Goal: Information Seeking & Learning: Compare options

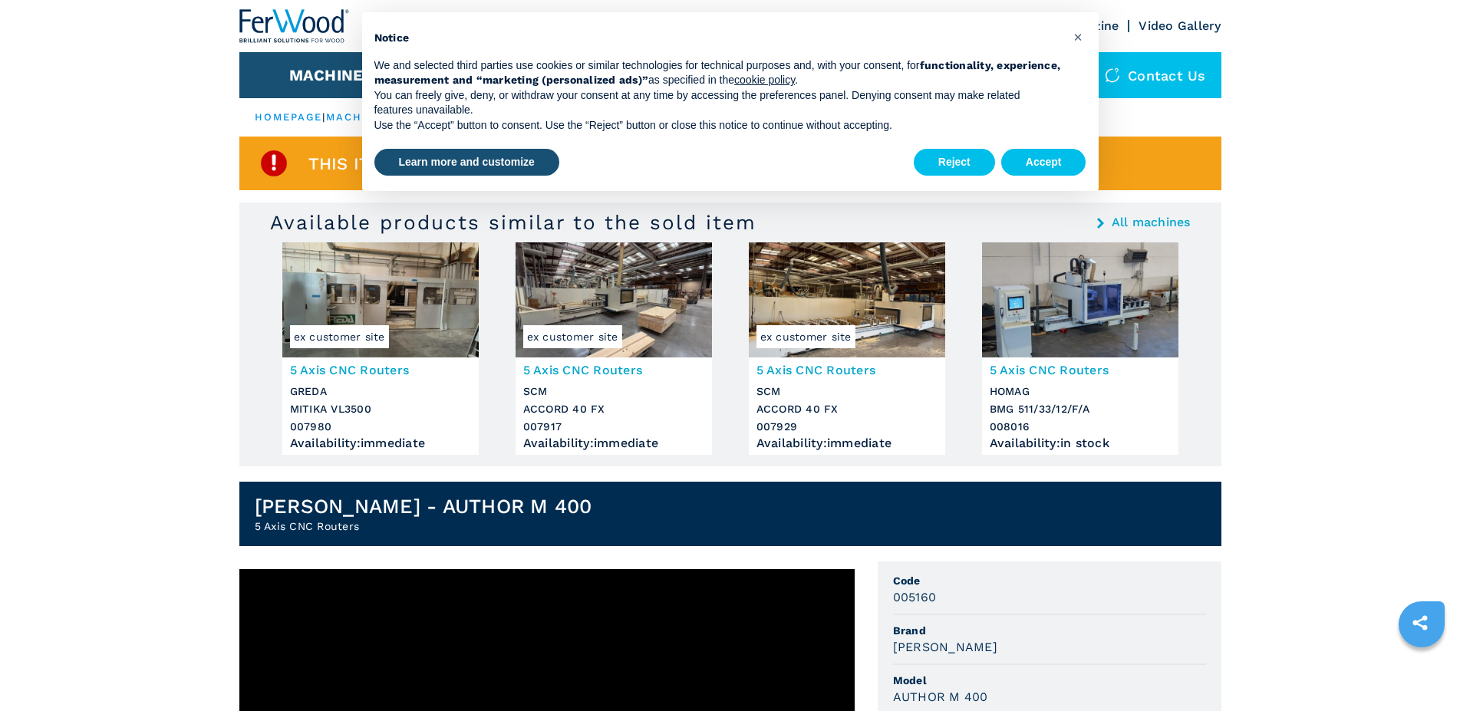
scroll to position [391, 0]
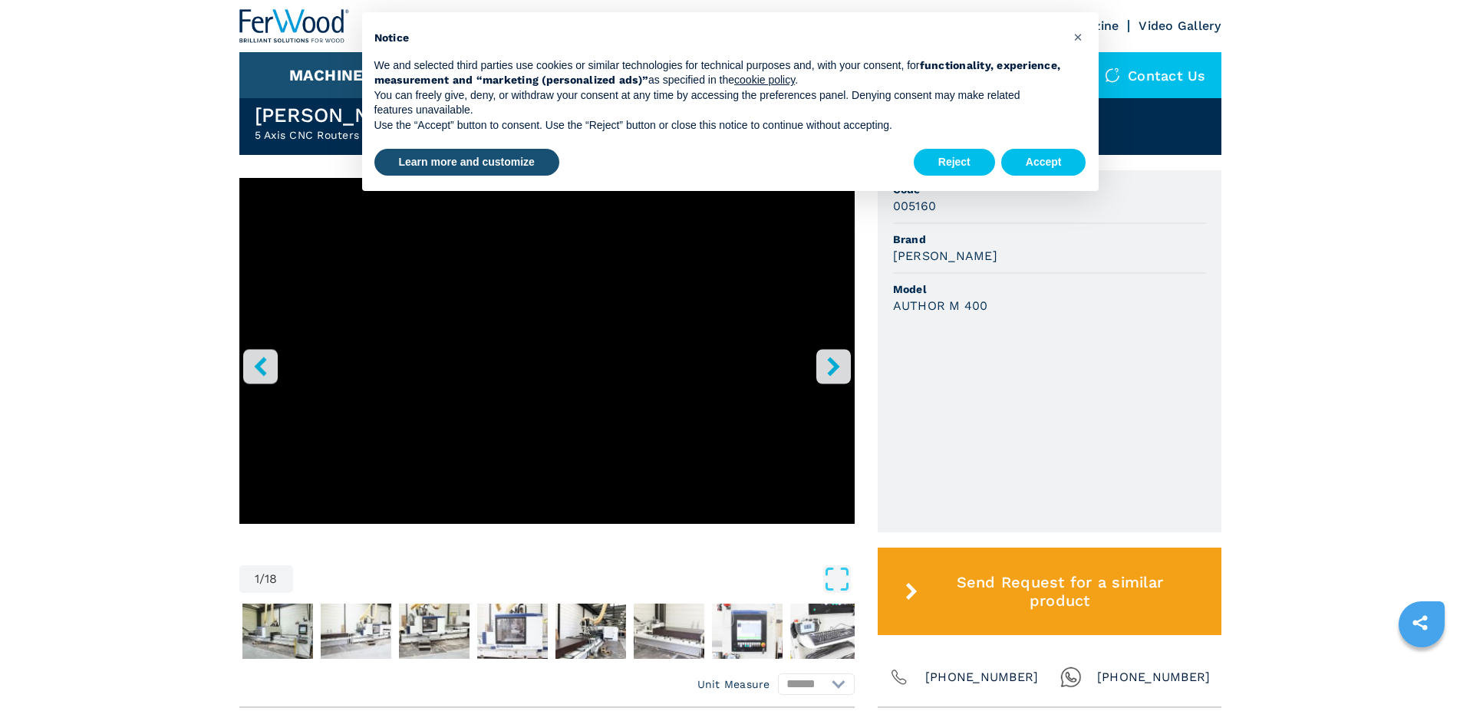
click at [831, 367] on icon "right-button" at bounding box center [833, 366] width 19 height 19
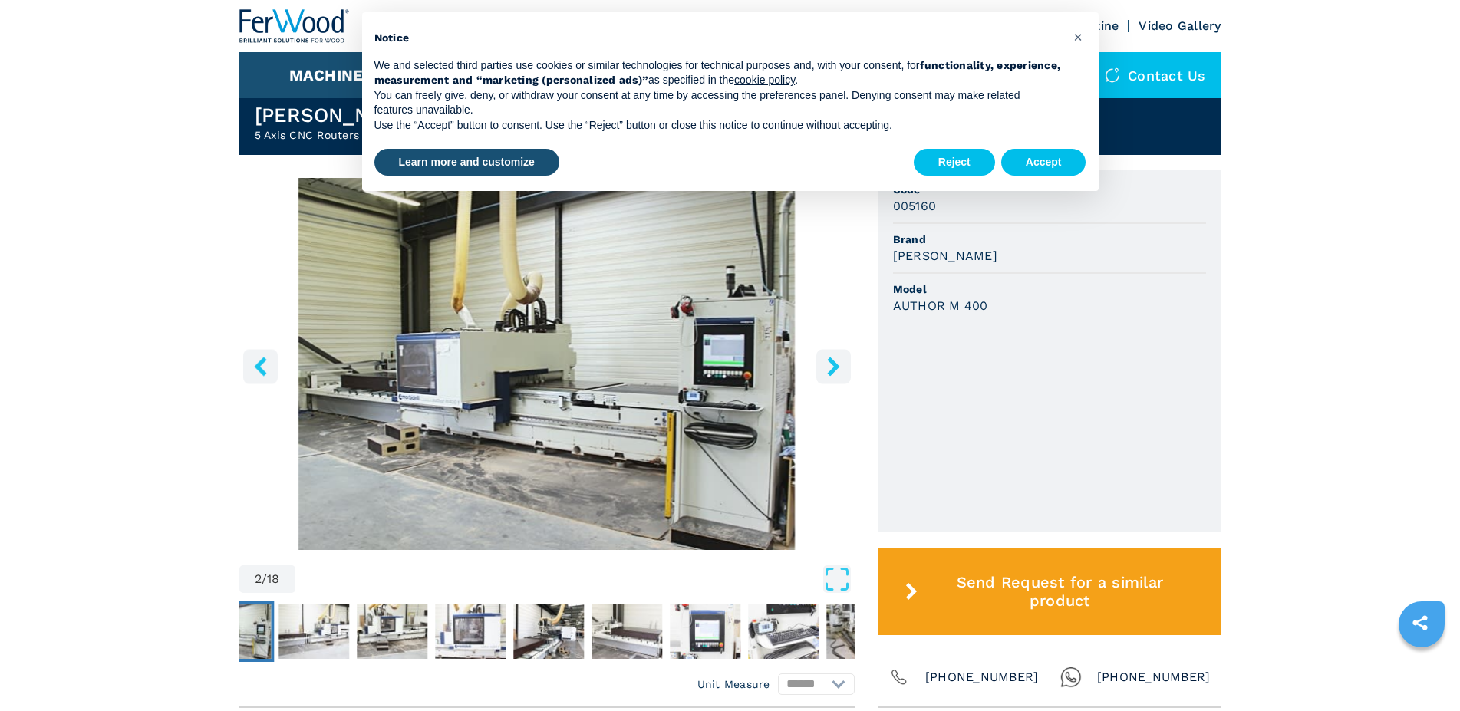
click at [831, 367] on icon "right-button" at bounding box center [833, 366] width 19 height 19
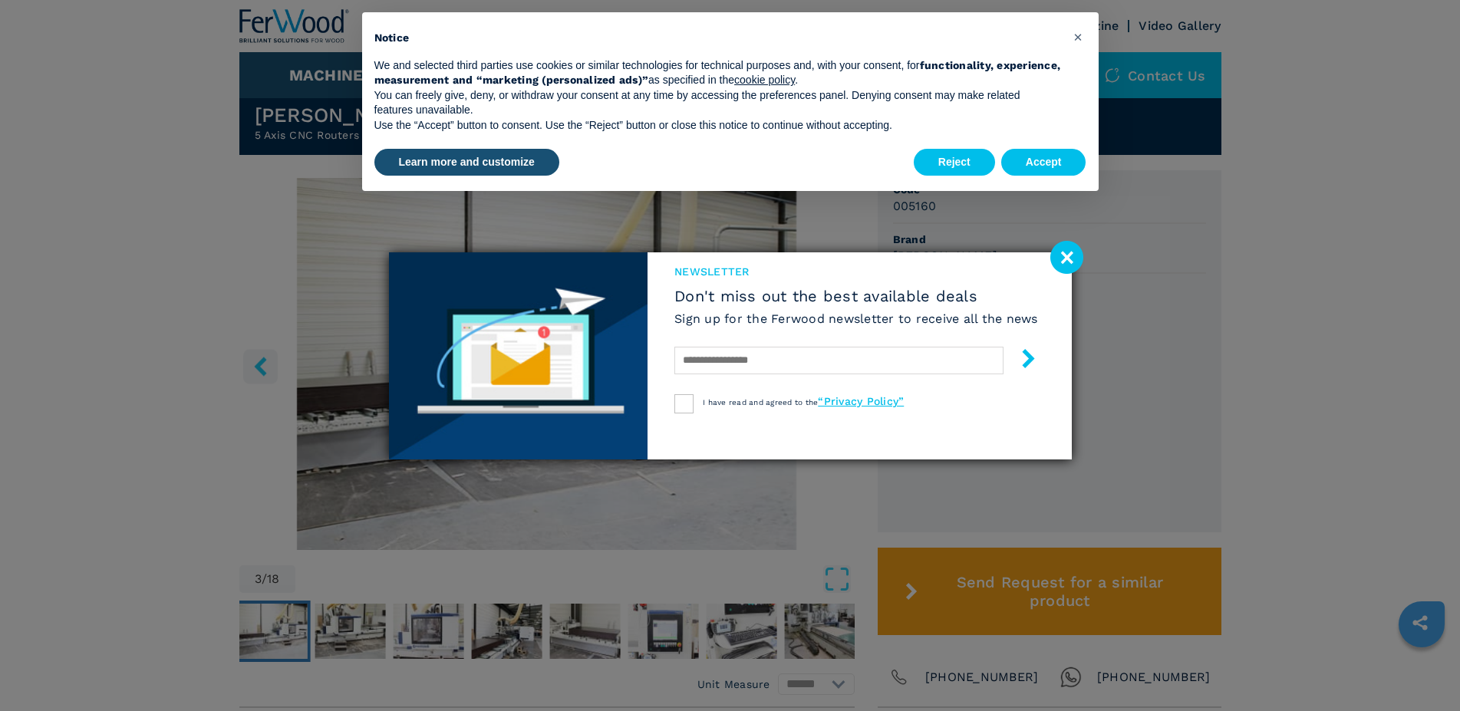
click at [1062, 270] on image at bounding box center [1066, 257] width 33 height 33
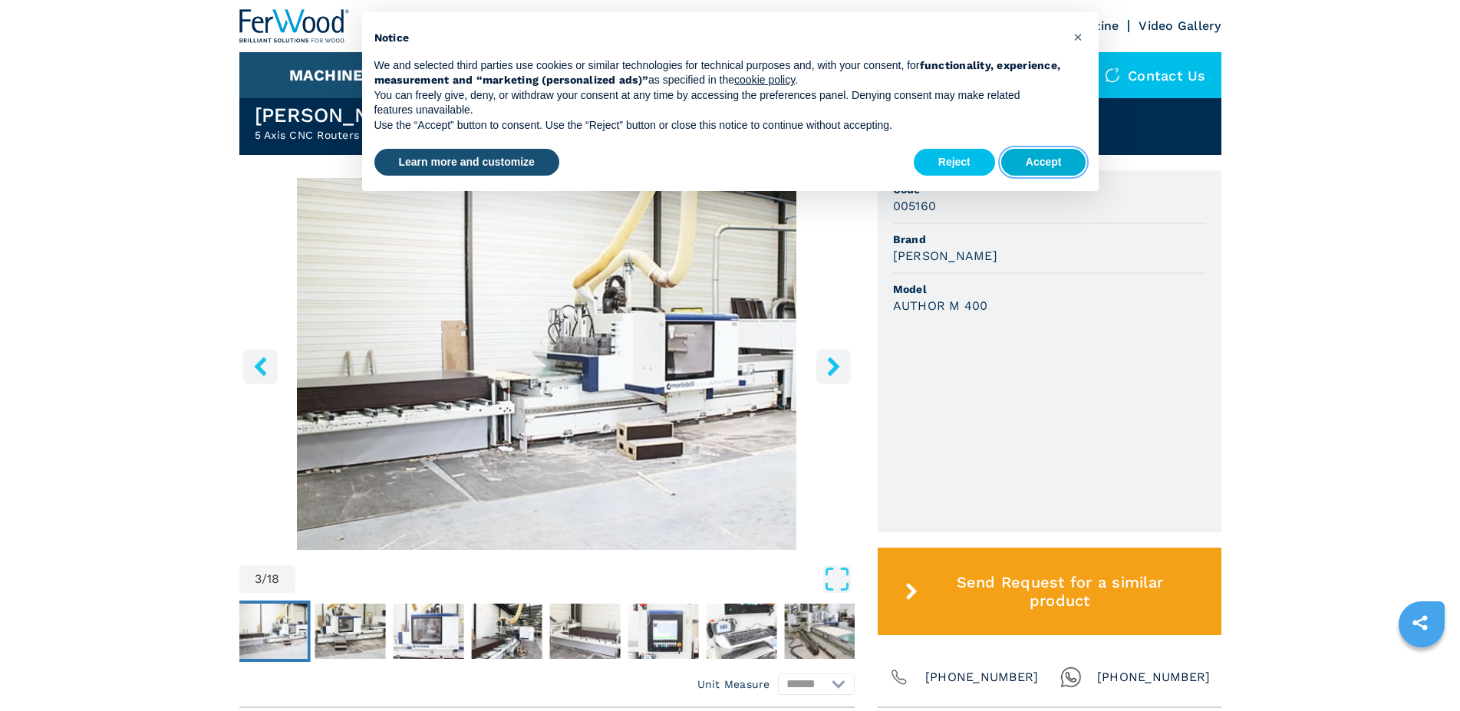
click at [1049, 162] on button "Accept" at bounding box center [1043, 163] width 85 height 28
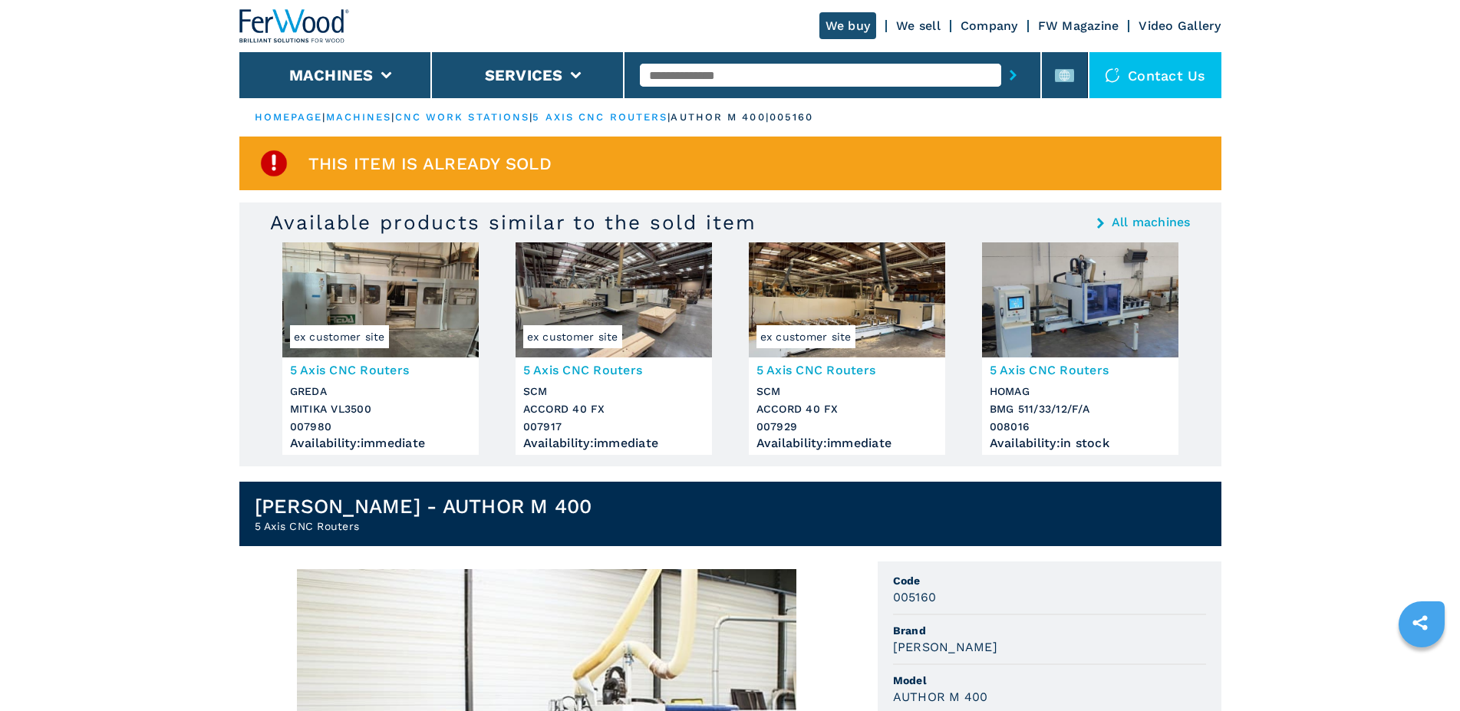
scroll to position [235, 0]
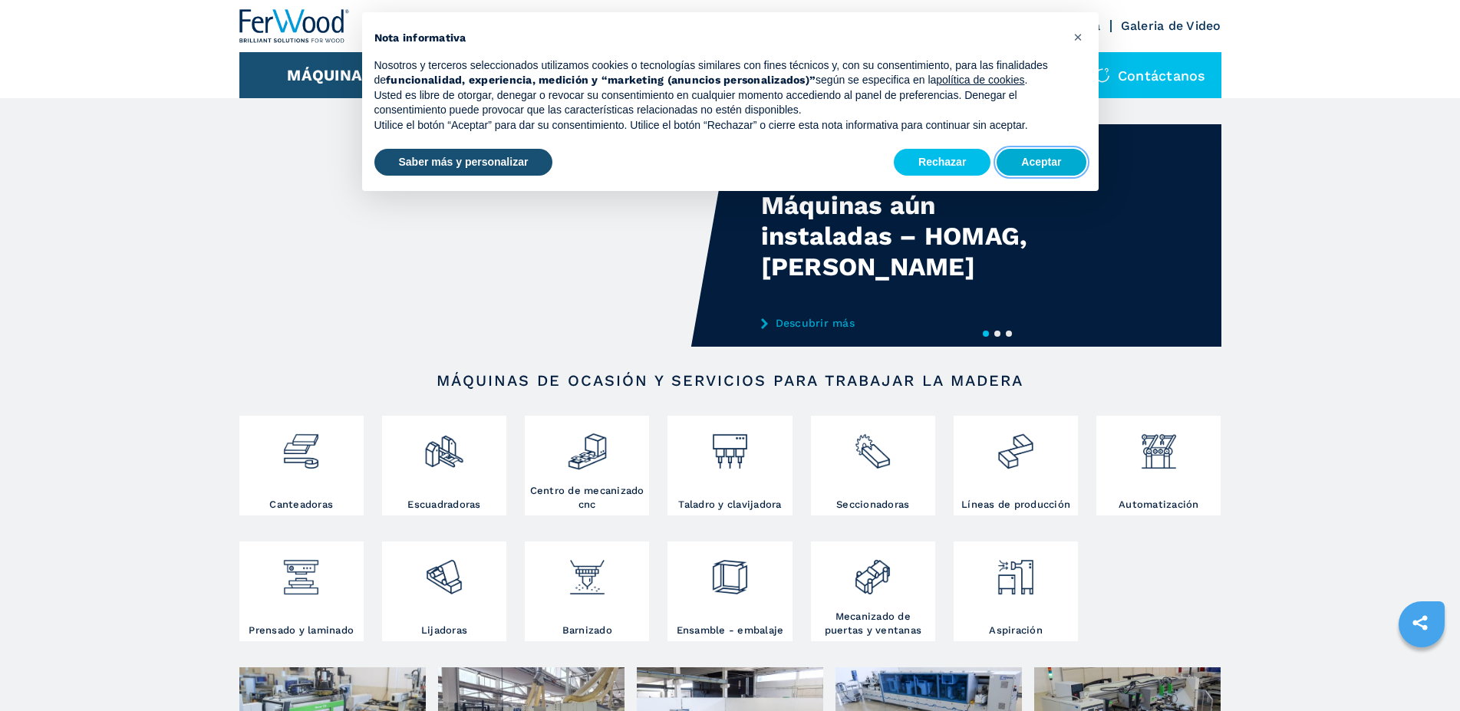
click at [1042, 166] on button "Aceptar" at bounding box center [1040, 163] width 89 height 28
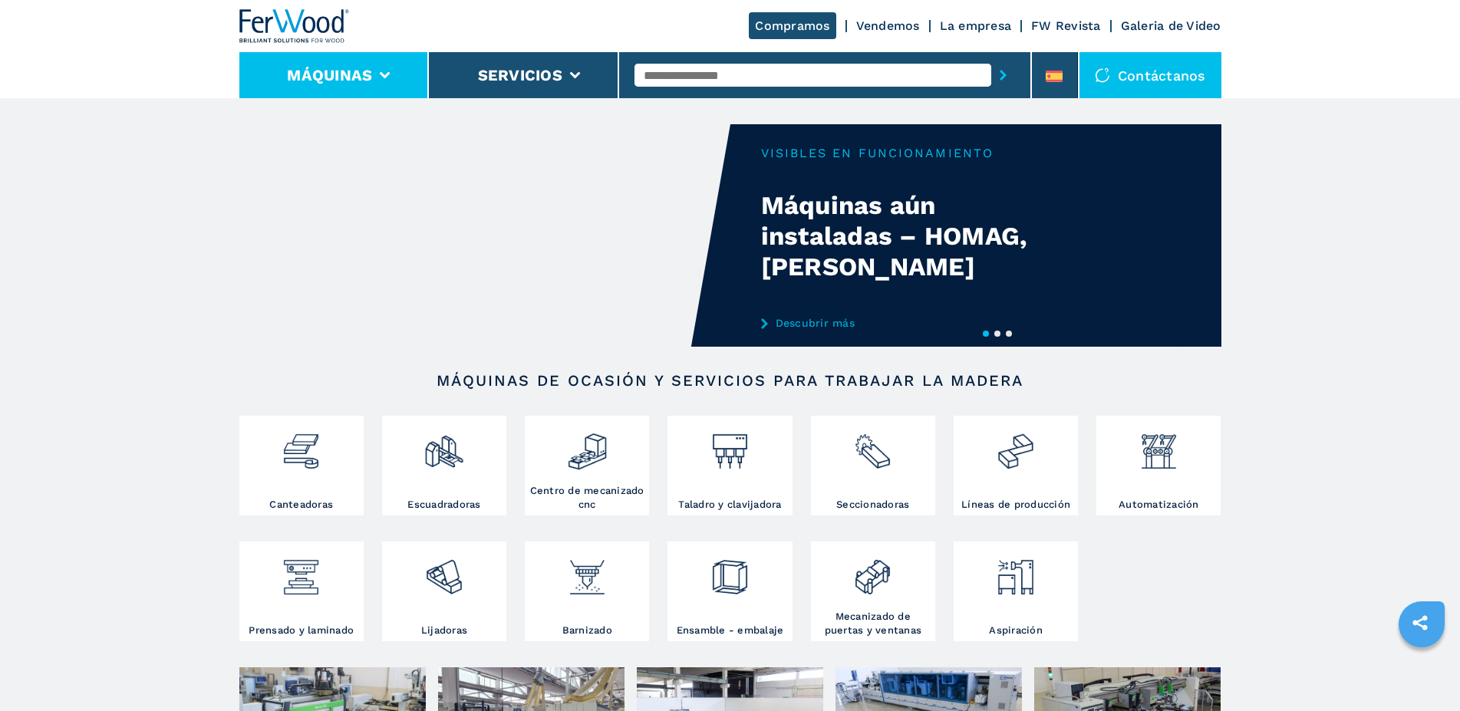
click at [390, 79] on li "Máquinas" at bounding box center [334, 75] width 190 height 46
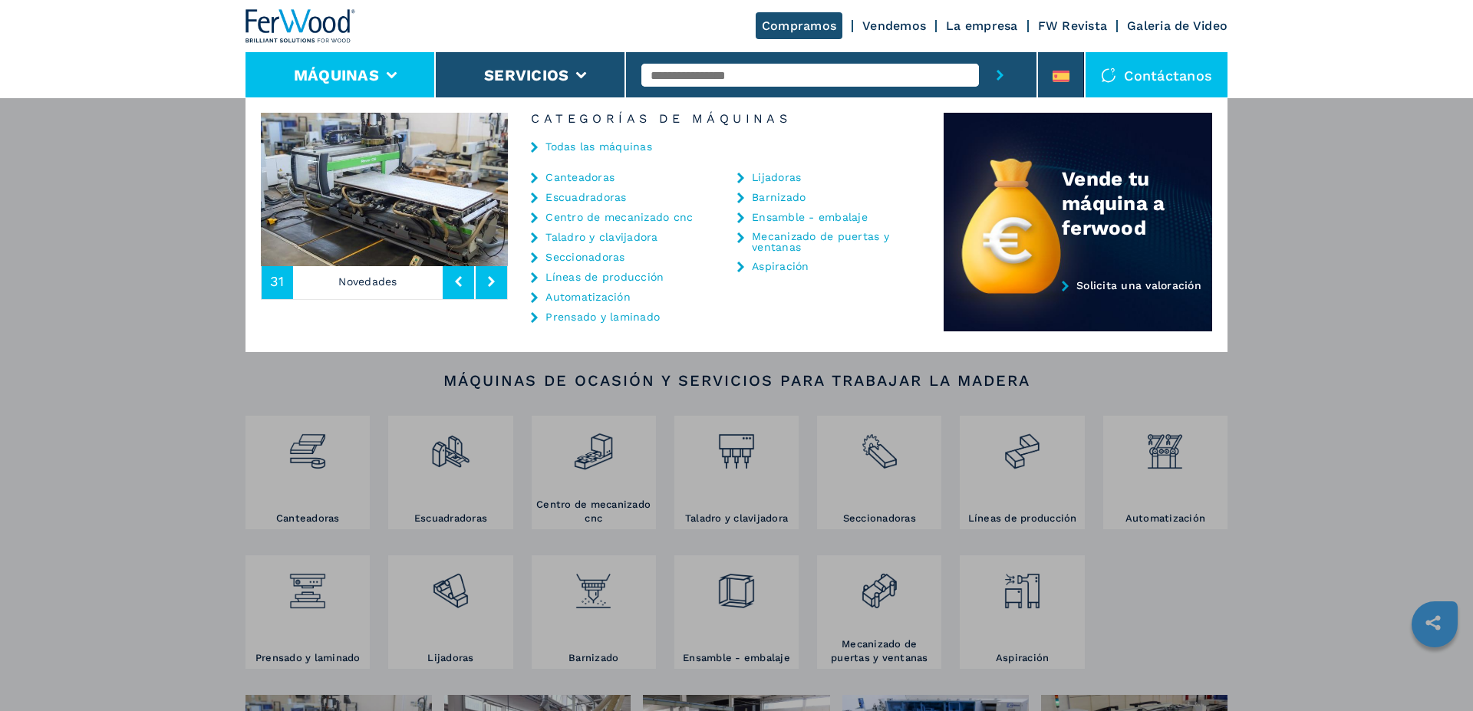
click at [652, 219] on link "Centro de mecanizado cnc" at bounding box center [618, 217] width 147 height 11
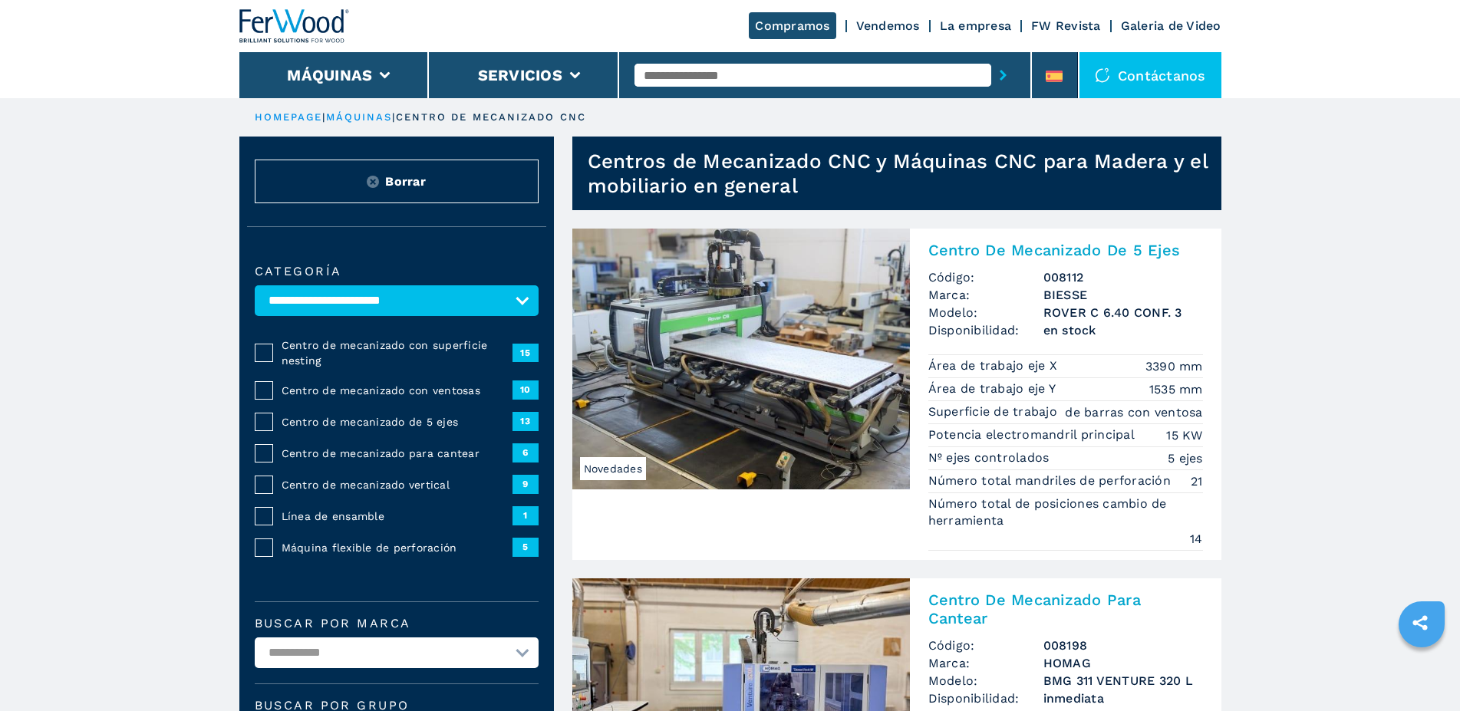
click at [449, 357] on span "Centro de mecanizado con superficie nesting" at bounding box center [397, 353] width 231 height 31
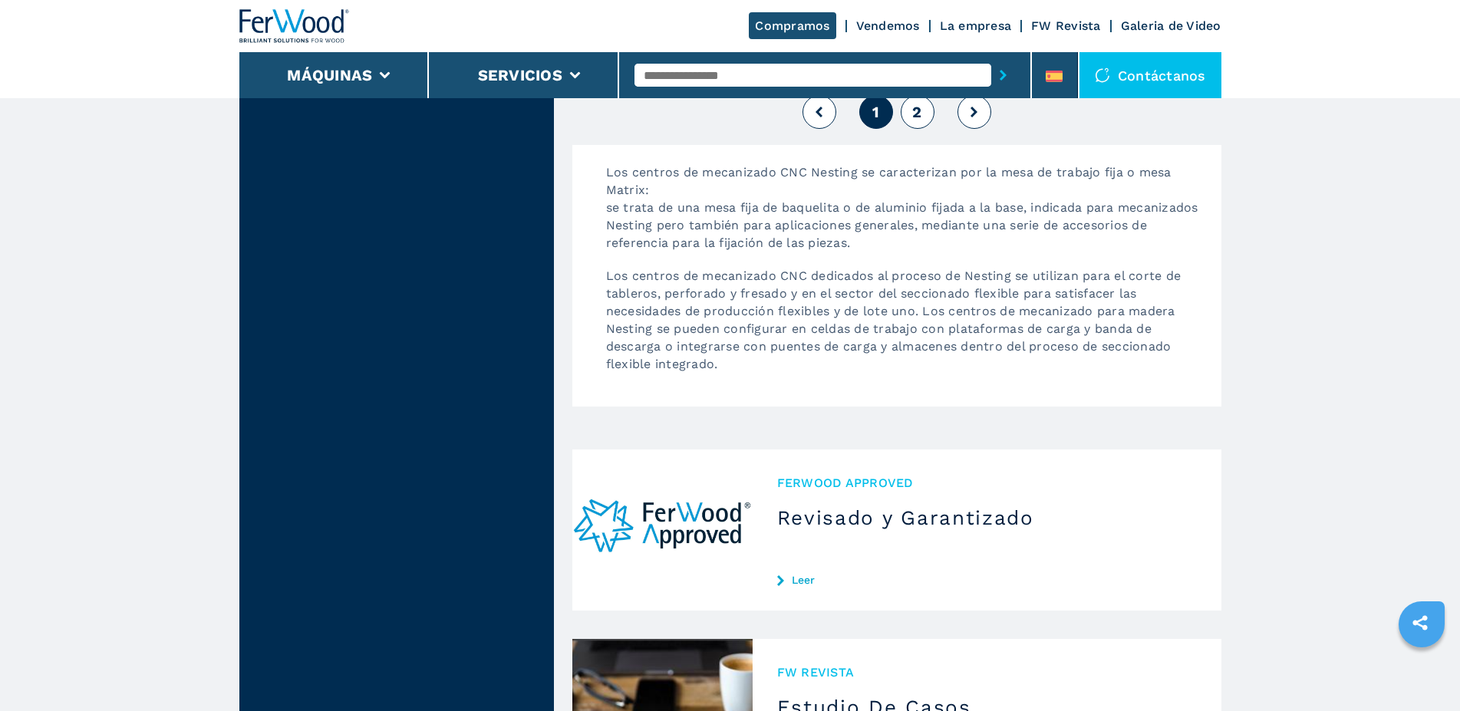
scroll to position [4437, 0]
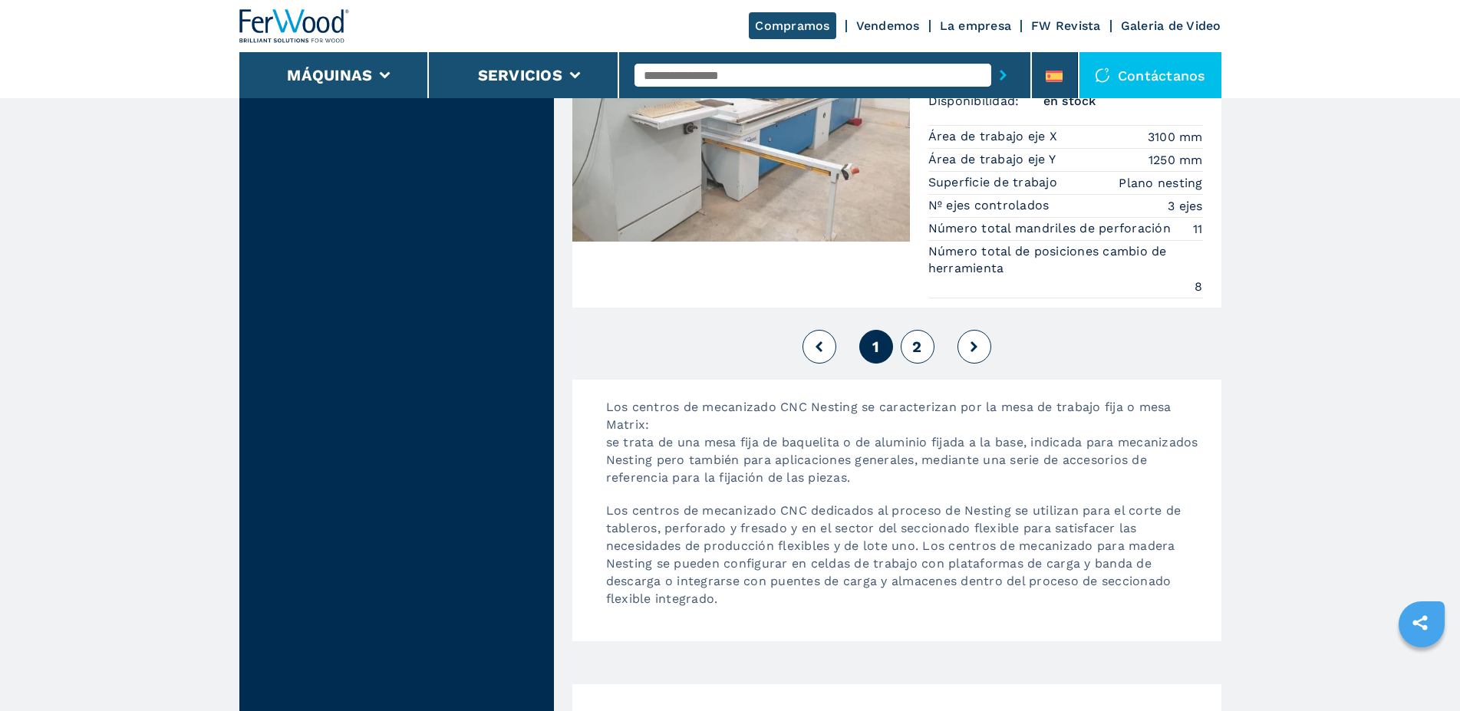
click at [919, 345] on span "2" at bounding box center [916, 347] width 9 height 18
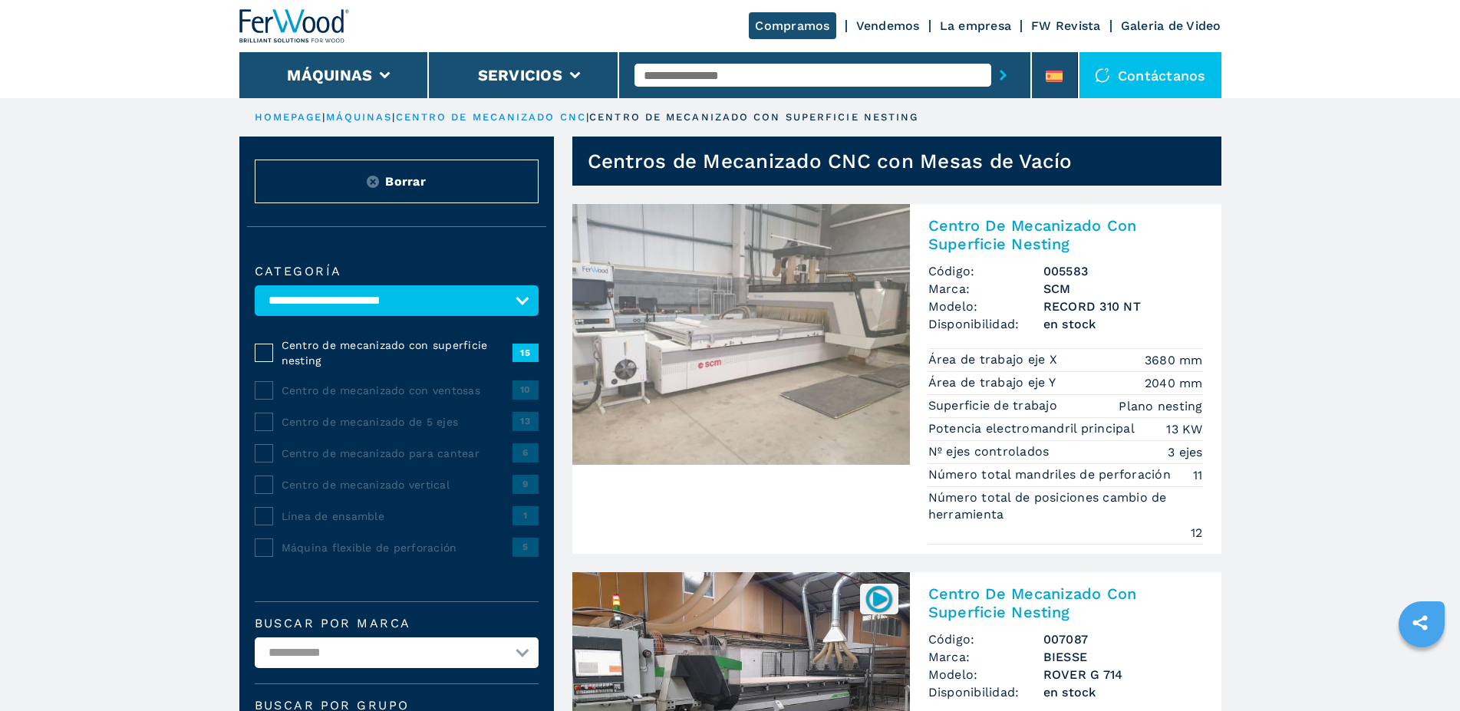
click at [416, 430] on span "Centro de mecanizado de 5 ejes" at bounding box center [397, 421] width 231 height 15
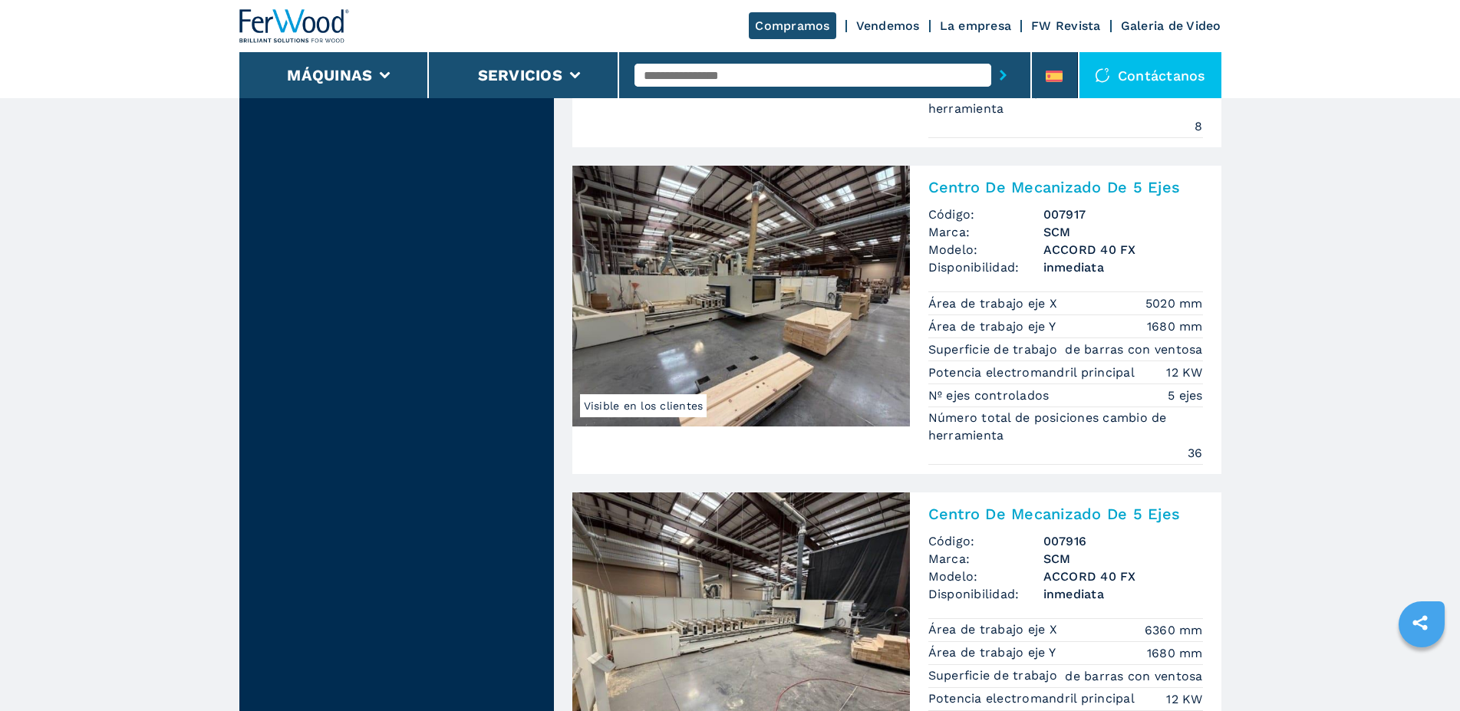
scroll to position [3912, 0]
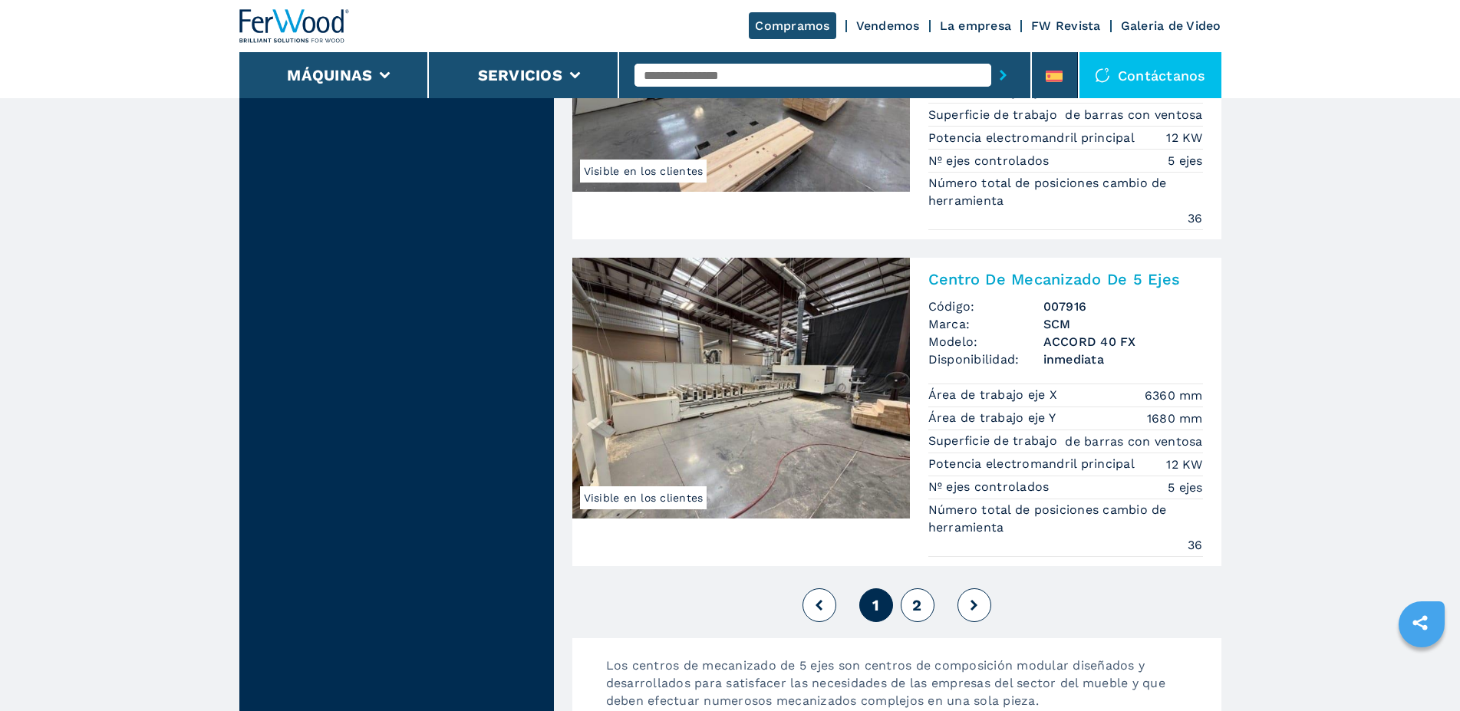
click at [917, 608] on span "2" at bounding box center [916, 605] width 9 height 18
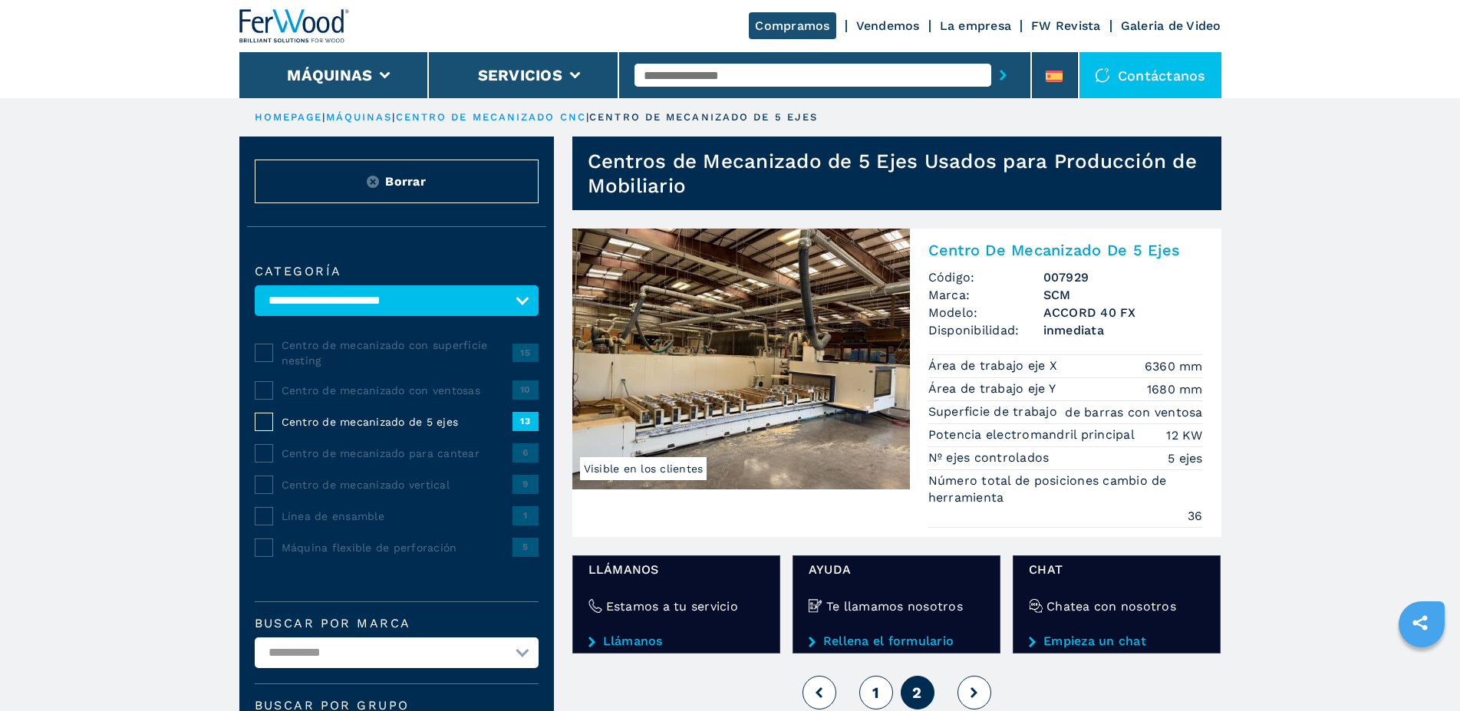
click at [256, 394] on div "Centro de mecanizado con ventosas 10" at bounding box center [397, 389] width 284 height 31
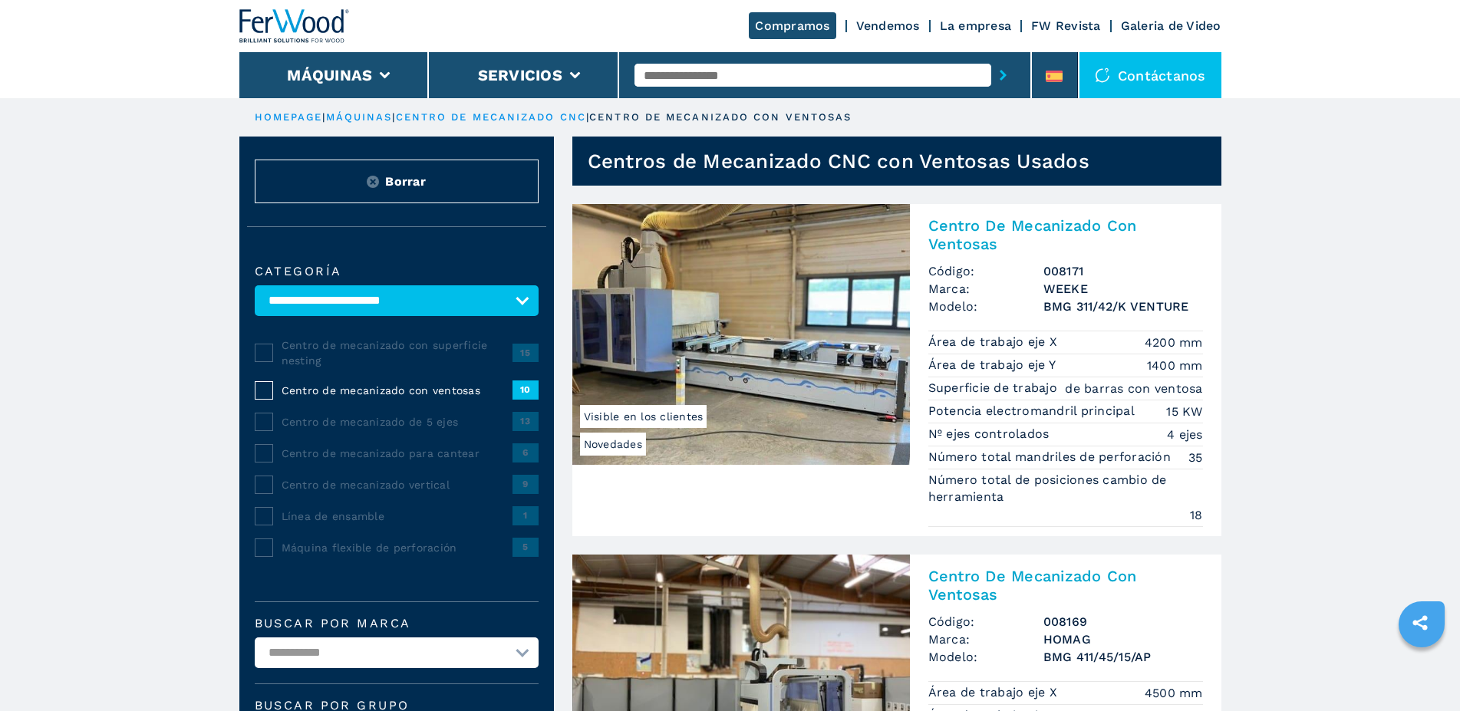
click at [405, 354] on span "Centro de mecanizado con superficie nesting" at bounding box center [397, 353] width 231 height 31
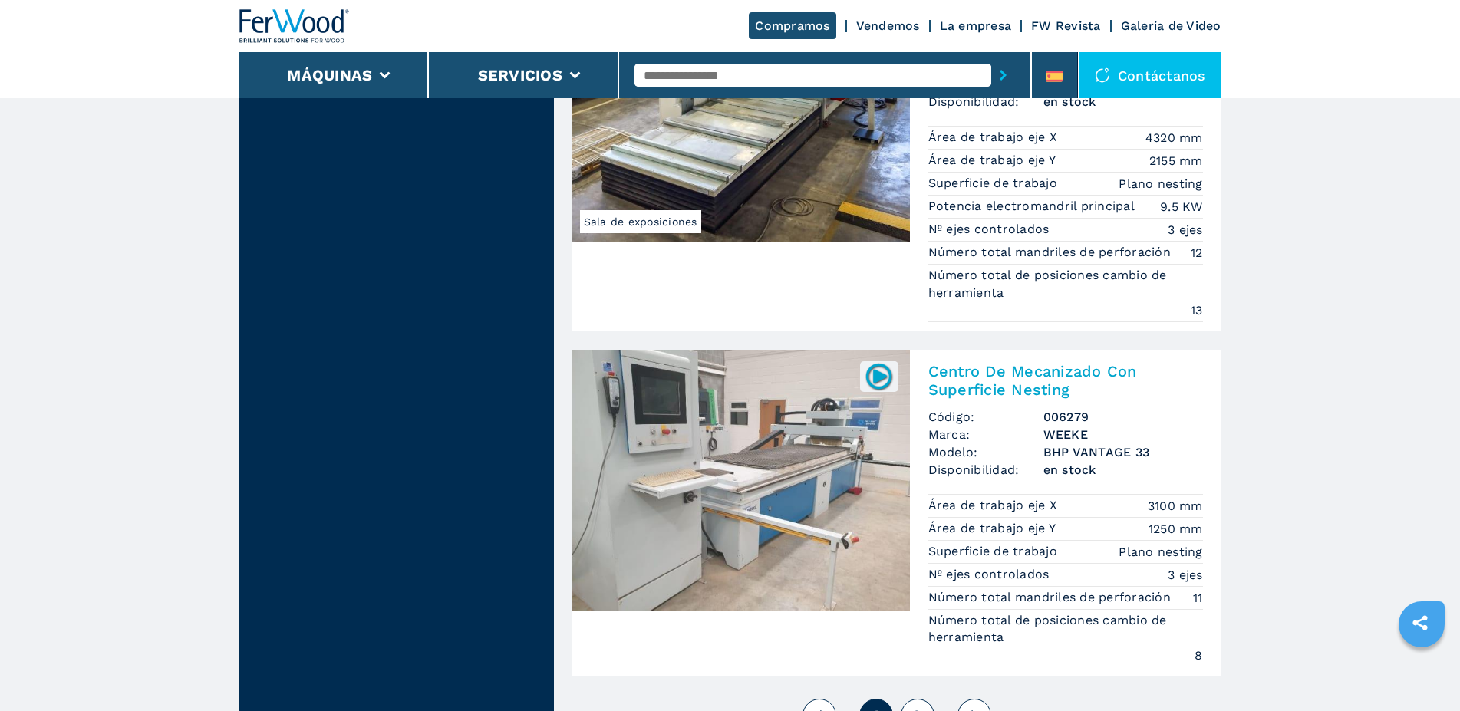
scroll to position [4303, 0]
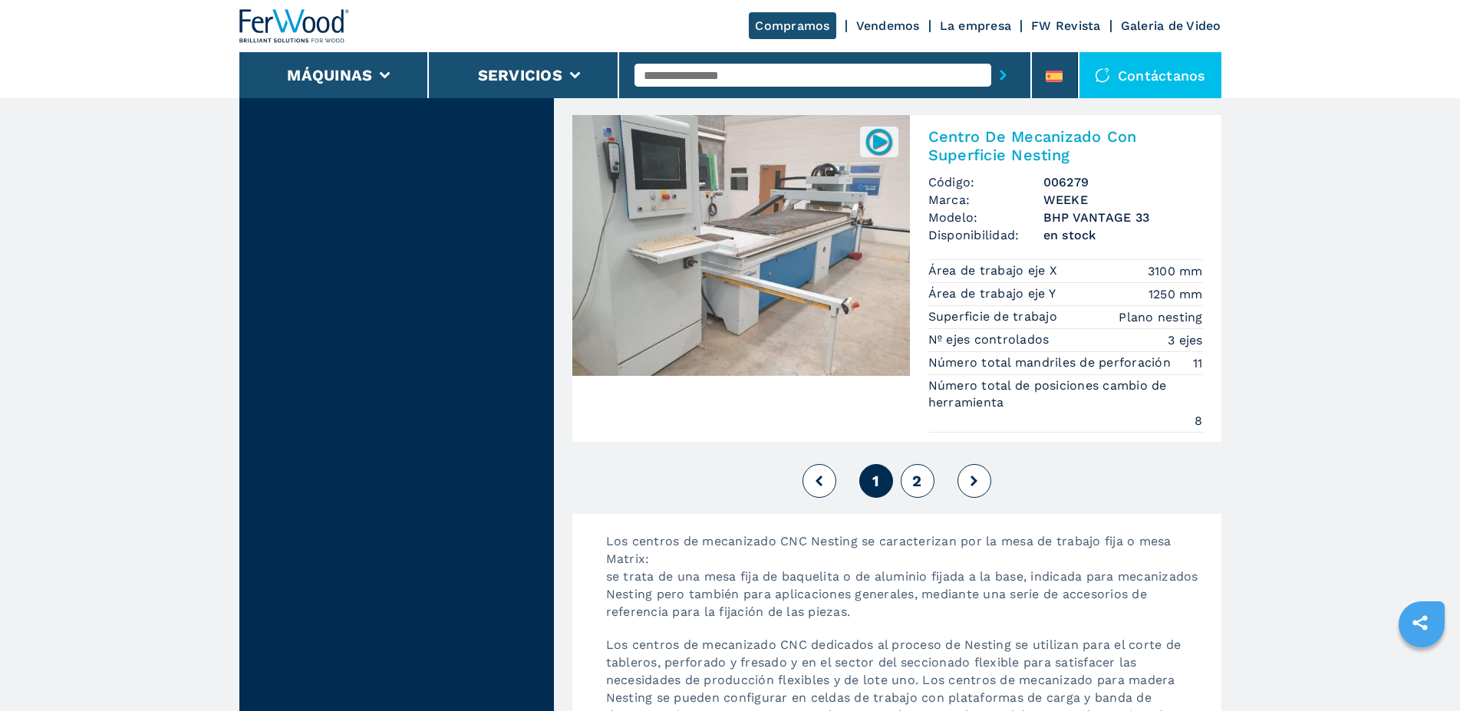
click at [921, 481] on span "2" at bounding box center [916, 481] width 9 height 18
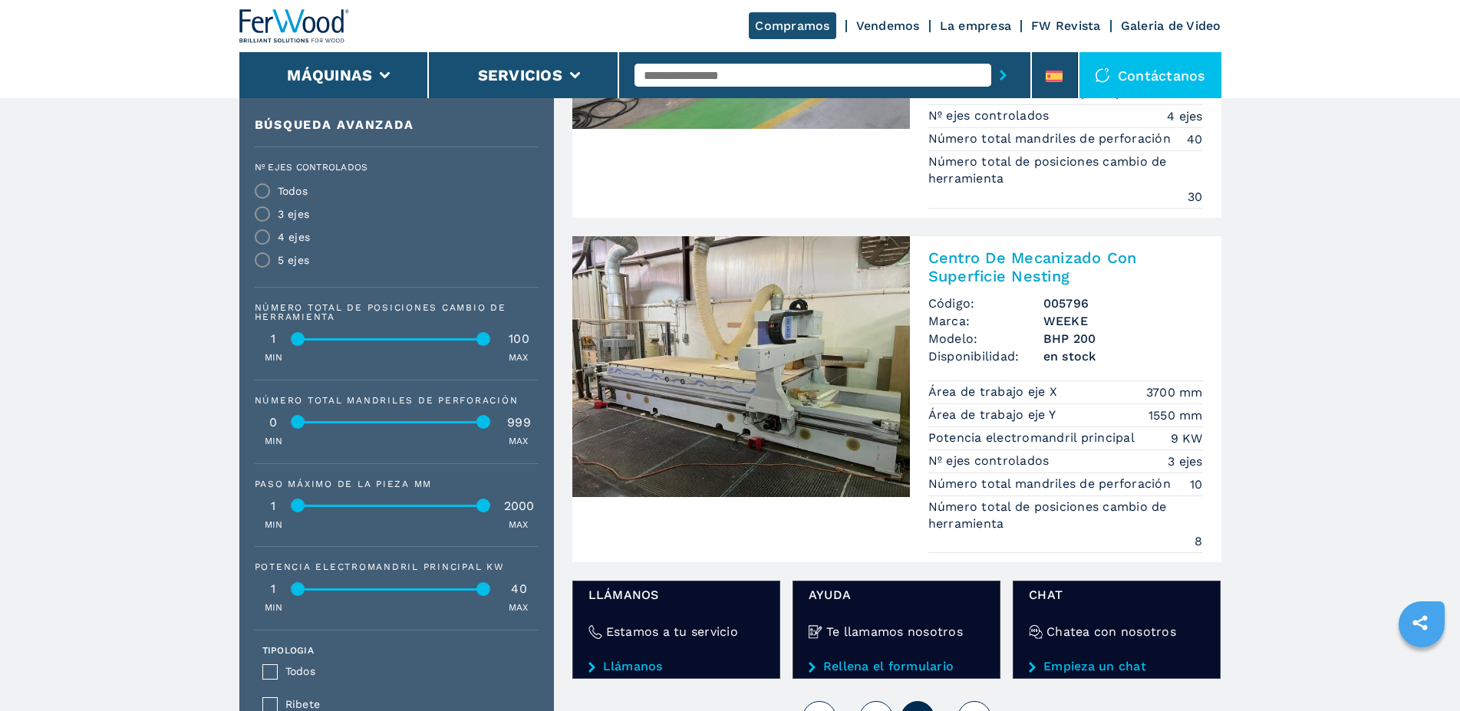
scroll to position [548, 0]
